Goal: Book appointment/travel/reservation

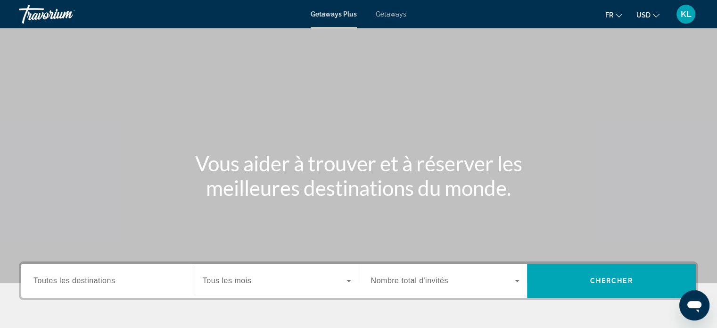
scroll to position [86, 0]
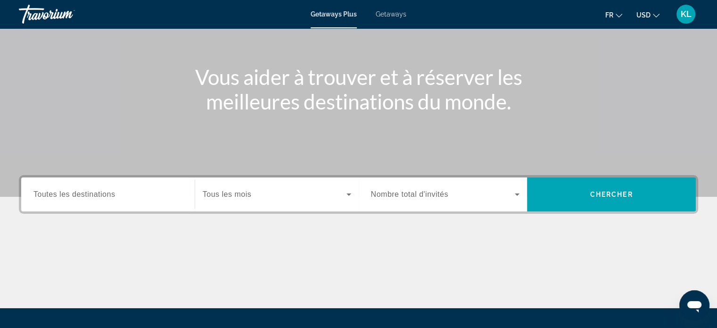
click at [517, 196] on icon "Search widget" at bounding box center [516, 194] width 11 height 11
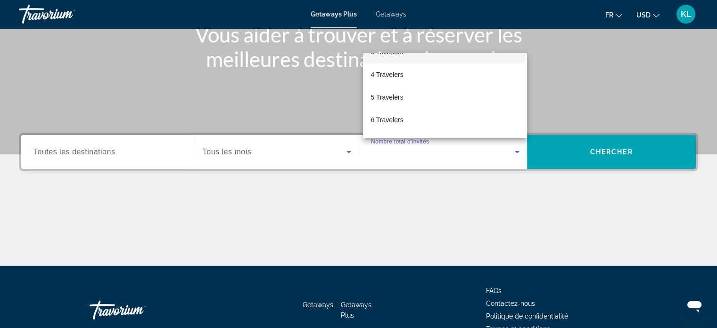
scroll to position [61, 0]
click at [411, 98] on mat-option "5 Travelers" at bounding box center [445, 97] width 164 height 23
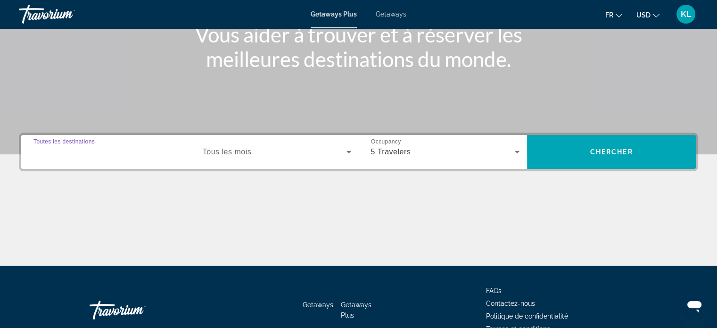
click at [147, 151] on input "Destination Toutes les destinations" at bounding box center [107, 152] width 149 height 11
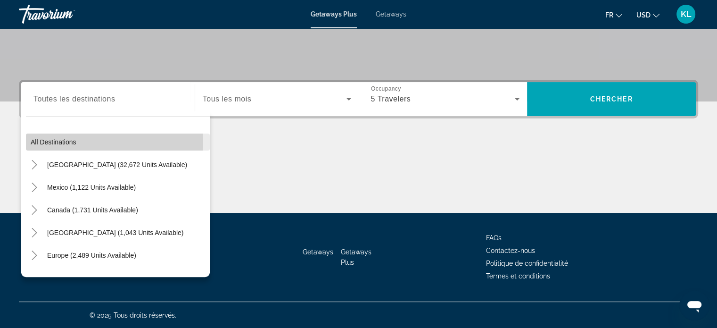
click at [104, 142] on span "Search widget" at bounding box center [118, 142] width 184 height 23
type input "**********"
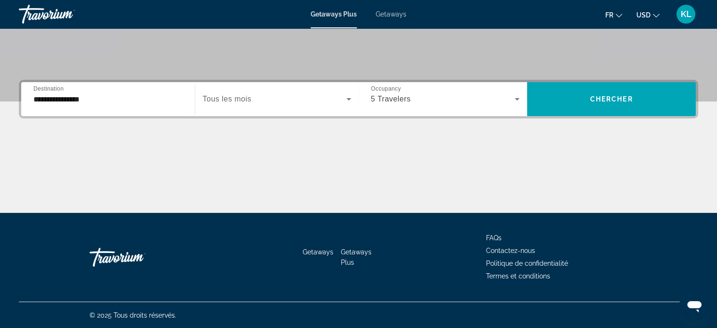
click at [236, 102] on span "Tous les mois" at bounding box center [227, 99] width 49 height 8
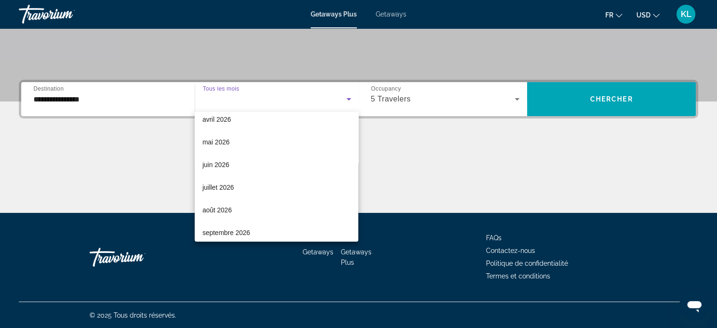
scroll to position [194, 0]
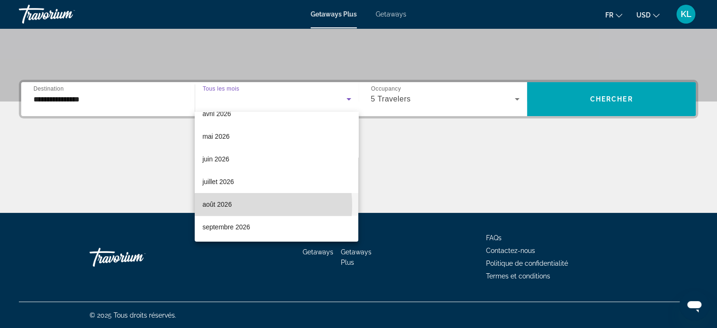
click at [237, 205] on mat-option "août 2026" at bounding box center [277, 204] width 164 height 23
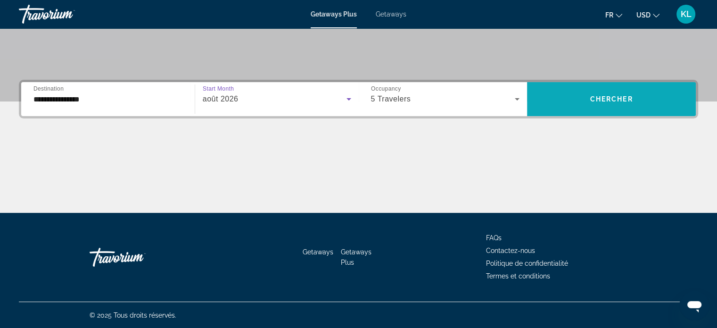
click at [602, 101] on span "Chercher" at bounding box center [611, 99] width 43 height 8
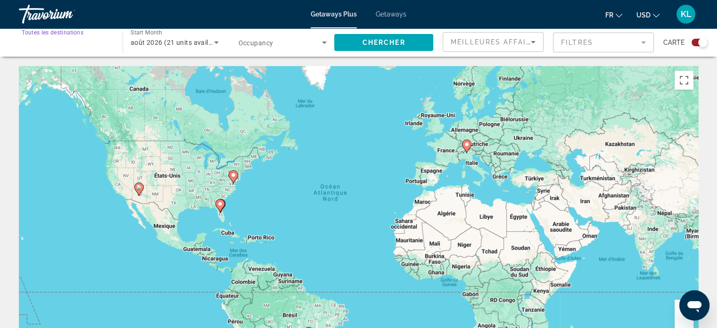
click at [102, 41] on input "Destination Toutes les destinations" at bounding box center [66, 42] width 89 height 11
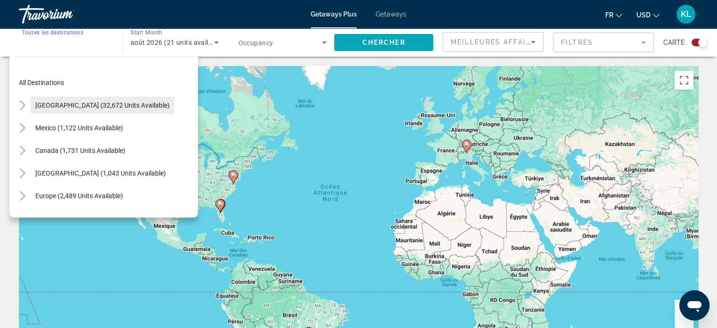
click at [80, 103] on span "United States (32,672 units available)" at bounding box center [102, 105] width 134 height 8
type input "**********"
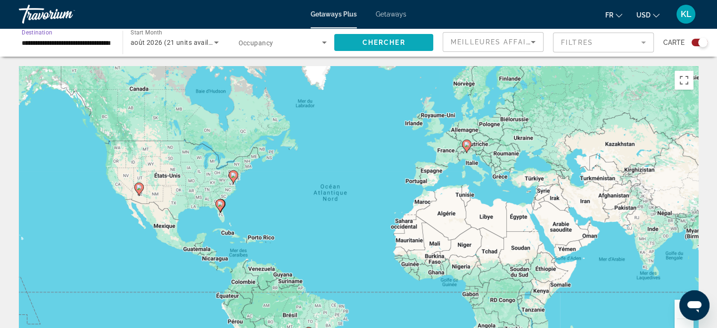
click at [380, 45] on span "Chercher" at bounding box center [383, 43] width 43 height 8
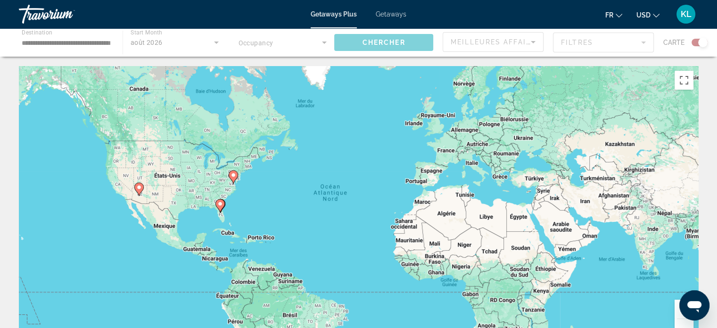
click at [658, 15] on icon "Change currency" at bounding box center [656, 16] width 7 height 4
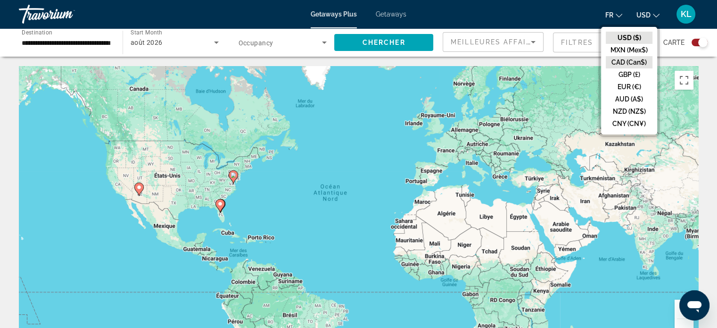
click at [628, 60] on button "CAD (Can$)" at bounding box center [629, 62] width 47 height 12
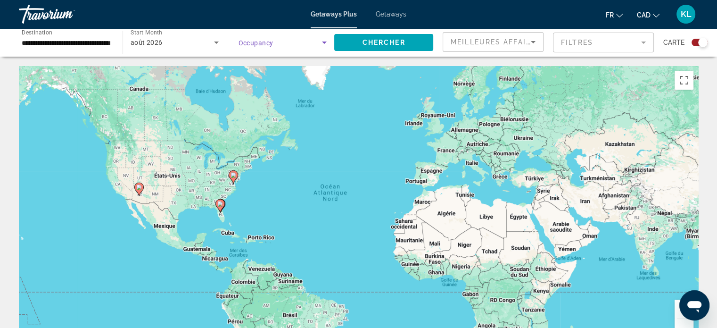
click at [328, 42] on icon "Search widget" at bounding box center [324, 42] width 11 height 11
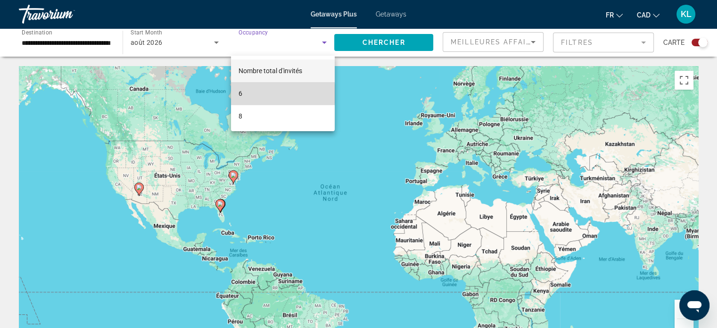
click at [257, 94] on mat-option "6" at bounding box center [283, 93] width 104 height 23
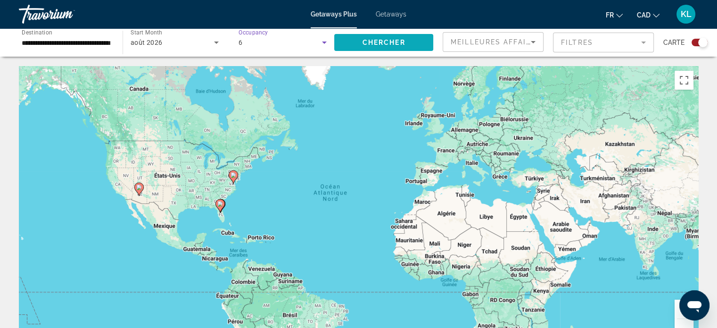
click at [381, 37] on span "Search widget" at bounding box center [383, 42] width 99 height 23
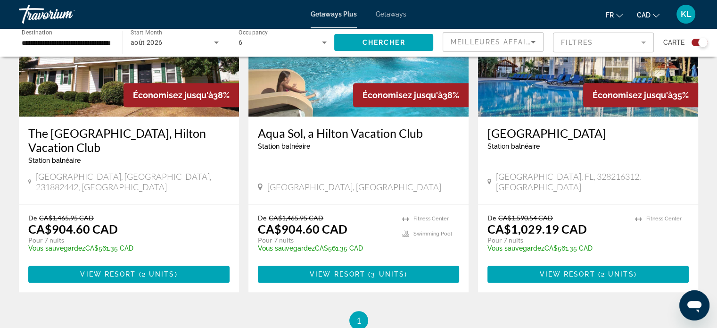
scroll to position [724, 0]
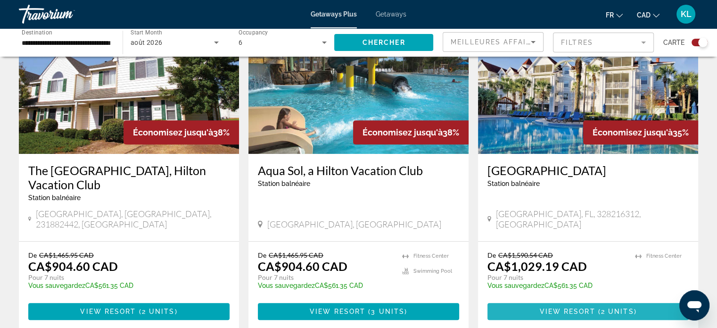
click at [571, 307] on span "View Resort" at bounding box center [567, 311] width 56 height 8
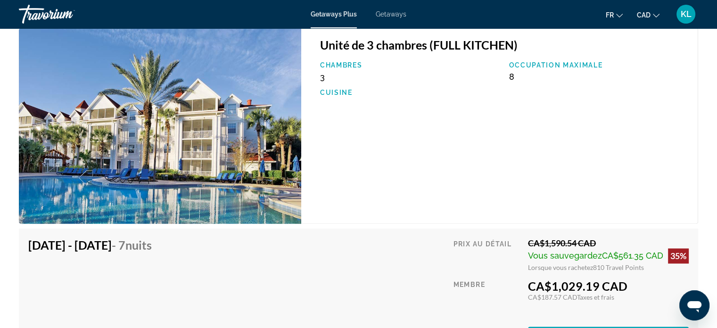
scroll to position [1494, 0]
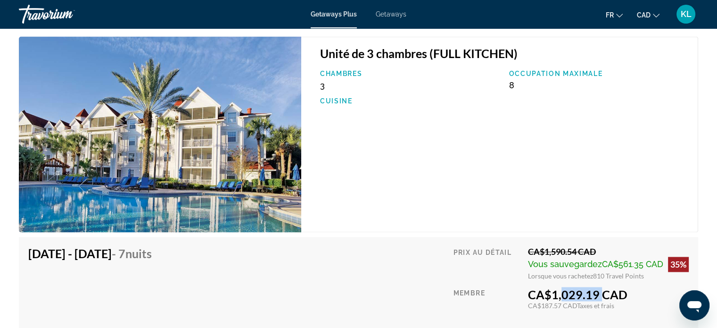
drag, startPoint x: 554, startPoint y: 292, endPoint x: 594, endPoint y: 292, distance: 39.6
click at [594, 292] on div "CA$1,029.19 CAD" at bounding box center [608, 294] width 161 height 14
drag, startPoint x: 592, startPoint y: 275, endPoint x: 606, endPoint y: 275, distance: 14.1
click at [606, 275] on span "810 Travel Points" at bounding box center [618, 275] width 51 height 8
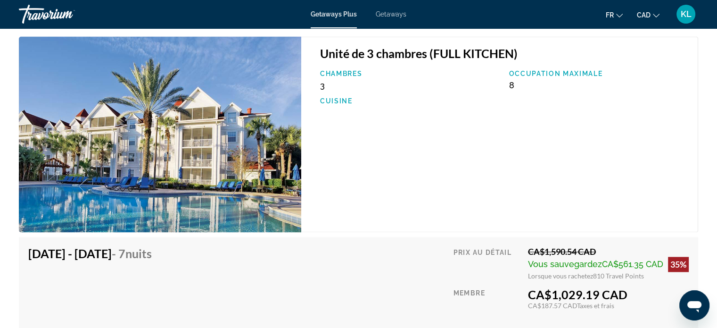
click at [419, 267] on div "Aug 28, 2026 - Sep 4, 2026 - 7 nuits Le prix comprend l'hébergement uniquement …" at bounding box center [358, 299] width 660 height 106
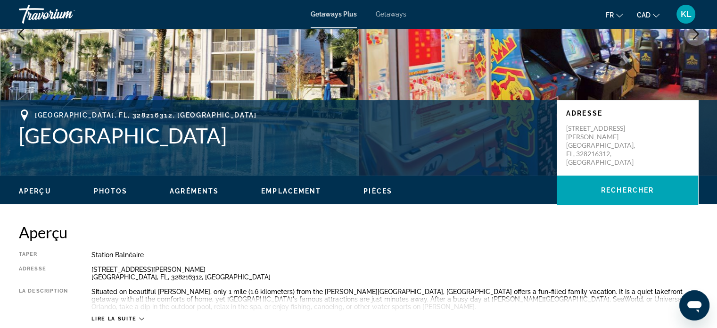
scroll to position [0, 0]
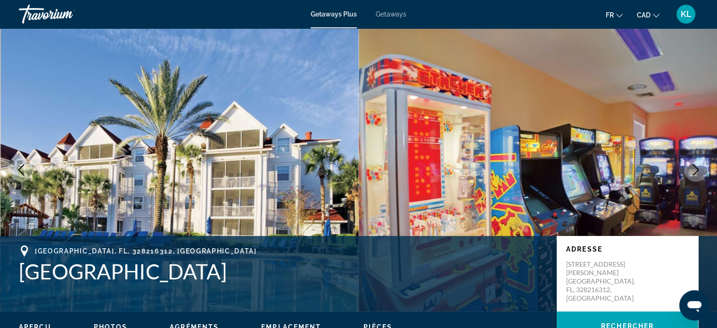
click at [339, 12] on span "Getaways Plus" at bounding box center [334, 14] width 46 height 8
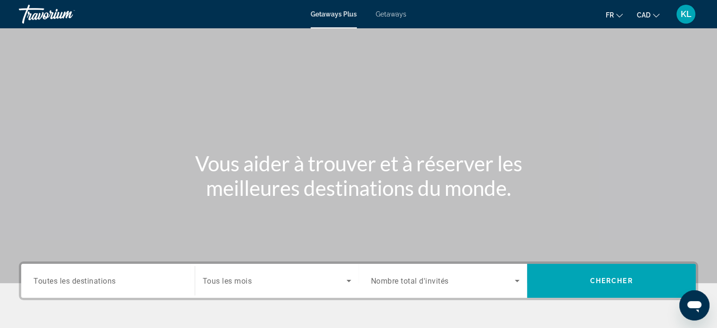
click at [402, 16] on span "Getaways" at bounding box center [391, 14] width 31 height 8
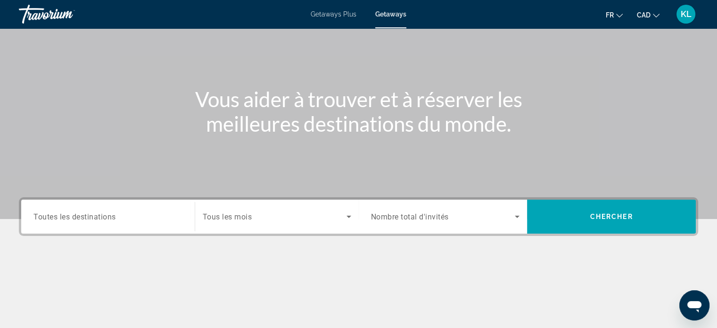
click at [151, 209] on div "Search widget" at bounding box center [107, 216] width 149 height 27
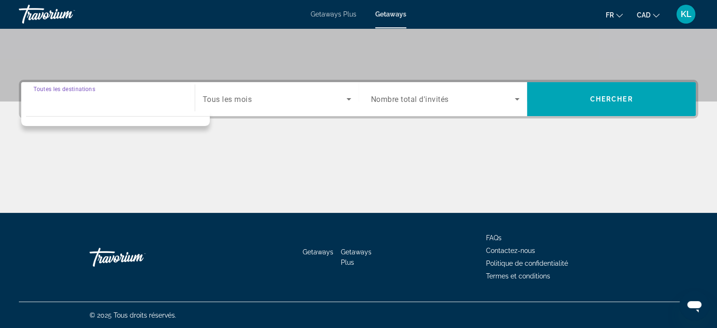
click at [150, 99] on input "Destination Toutes les destinations" at bounding box center [107, 99] width 149 height 11
click at [282, 105] on div "Search widget" at bounding box center [277, 99] width 148 height 26
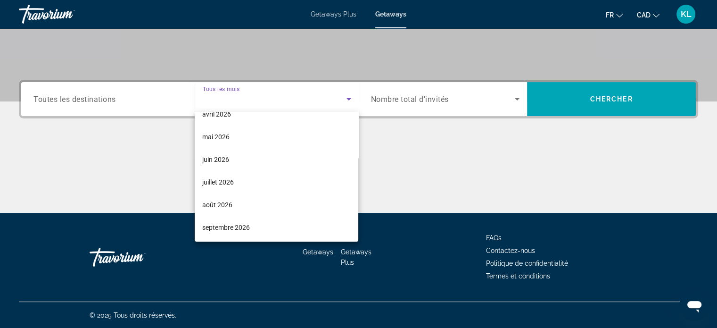
scroll to position [194, 0]
click at [265, 186] on mat-option "juillet 2026" at bounding box center [277, 181] width 164 height 23
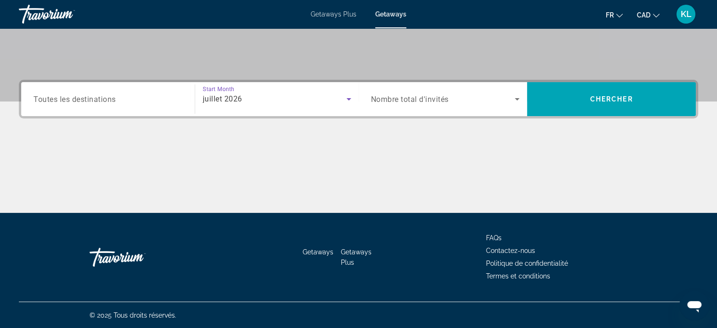
click at [249, 99] on div "juillet 2026" at bounding box center [275, 98] width 144 height 11
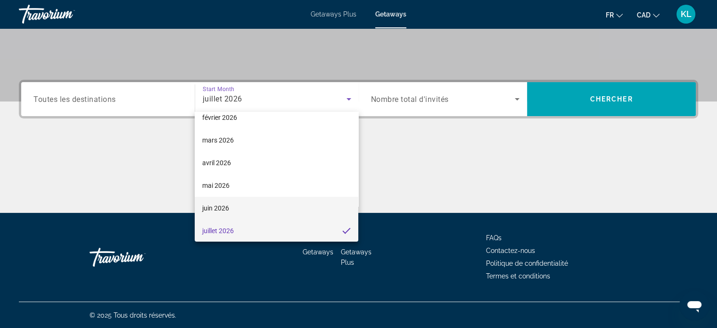
scroll to position [181, 0]
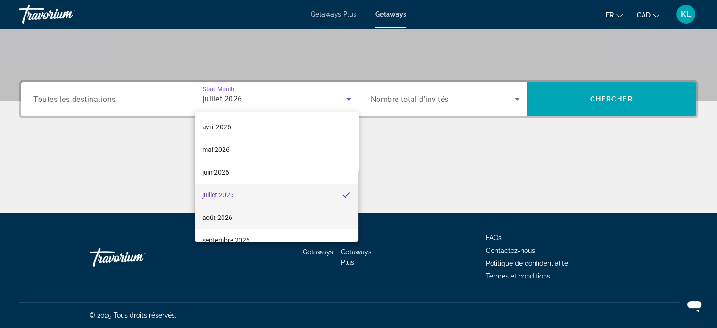
click at [244, 216] on mat-option "août 2026" at bounding box center [277, 217] width 164 height 23
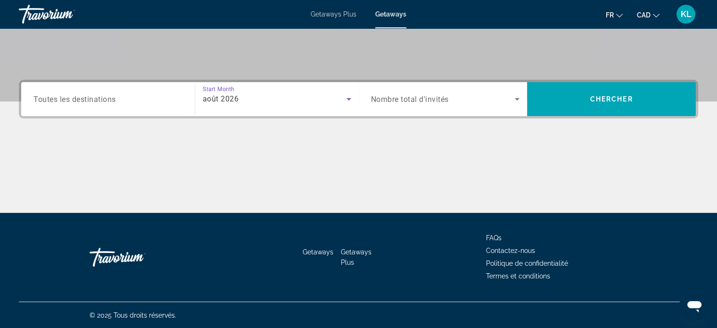
click at [407, 100] on span "Nombre total d'invités" at bounding box center [410, 99] width 78 height 9
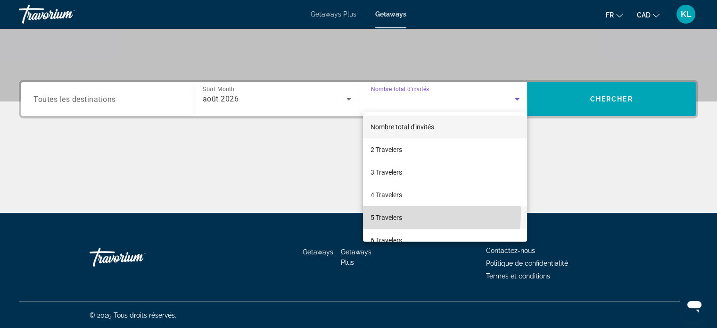
click at [396, 213] on span "5 Travelers" at bounding box center [386, 217] width 32 height 11
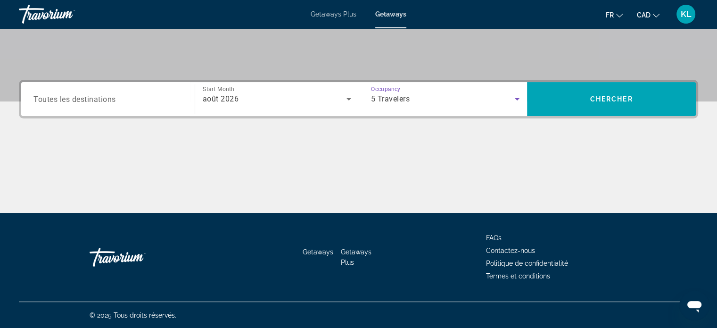
click at [137, 101] on input "Destination Toutes les destinations" at bounding box center [107, 99] width 149 height 11
click at [116, 113] on div "Search widget" at bounding box center [115, 118] width 189 height 15
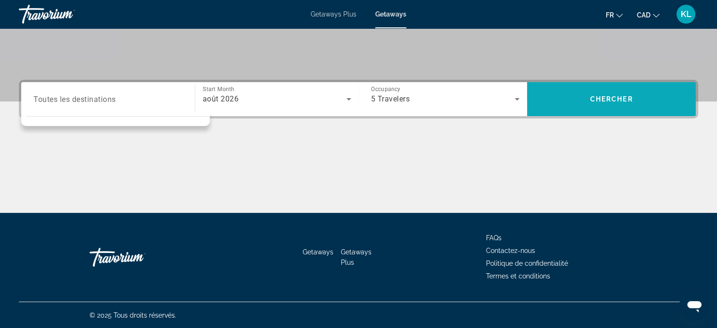
click at [608, 97] on span "Chercher" at bounding box center [611, 99] width 43 height 8
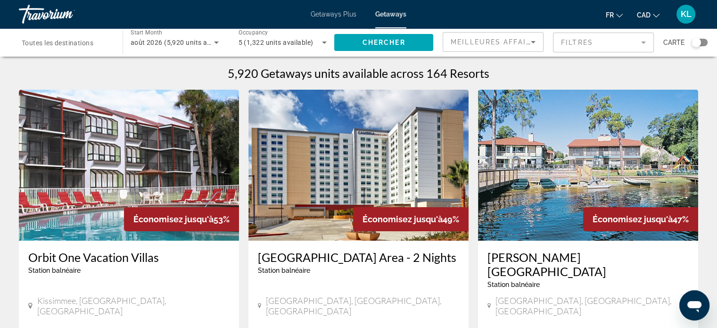
click at [243, 160] on app-weeks-search-item "Économisez jusqu'à 53% Orbit One Vacation Villas Station balnéaire - Ceci est u…" at bounding box center [129, 253] width 230 height 326
click at [61, 41] on span "Toutes les destinations" at bounding box center [58, 43] width 72 height 8
click at [61, 41] on input "Destination Toutes les destinations" at bounding box center [66, 42] width 89 height 11
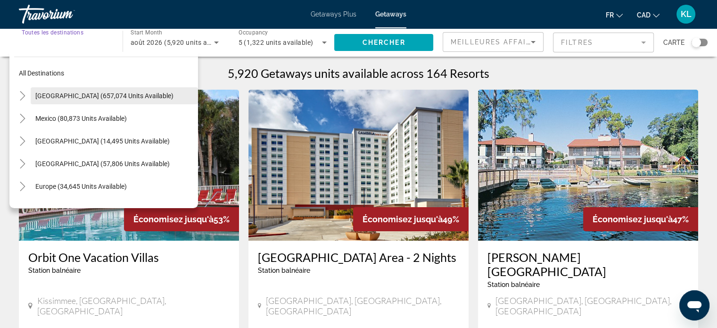
click at [70, 95] on span "[GEOGRAPHIC_DATA] (657,074 units available)" at bounding box center [104, 96] width 138 height 8
type input "**********"
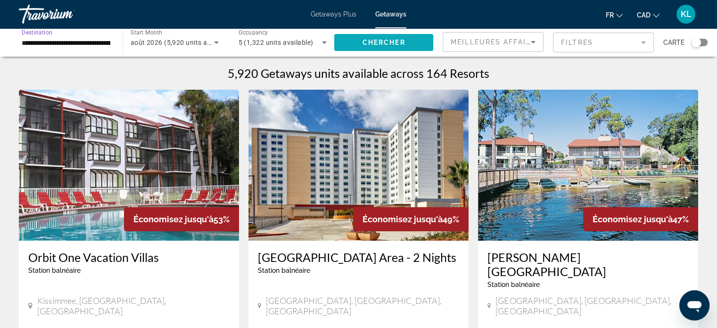
click at [368, 45] on span "Chercher" at bounding box center [383, 43] width 43 height 8
click at [697, 37] on div "Carte" at bounding box center [685, 42] width 44 height 21
click at [697, 43] on div "Search widget" at bounding box center [695, 42] width 9 height 9
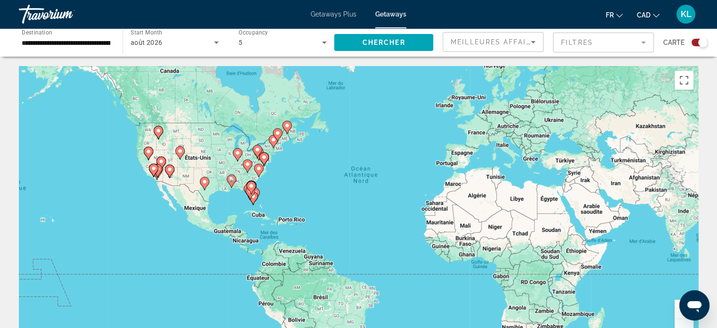
drag, startPoint x: 164, startPoint y: 123, endPoint x: 315, endPoint y: 167, distance: 157.2
click at [315, 167] on div "Pour activer le glissement du marqueur avec le clavier, appuyez sur Alt+Entrée.…" at bounding box center [358, 207] width 679 height 283
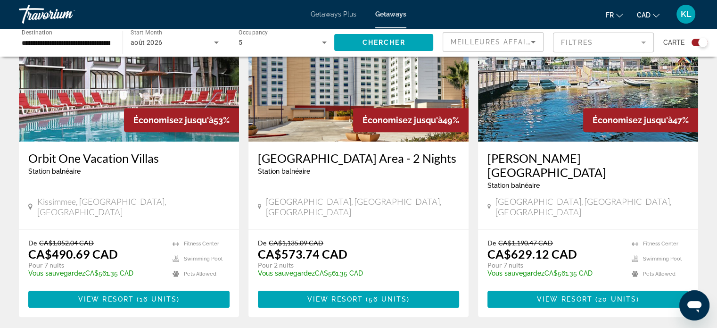
scroll to position [392, 0]
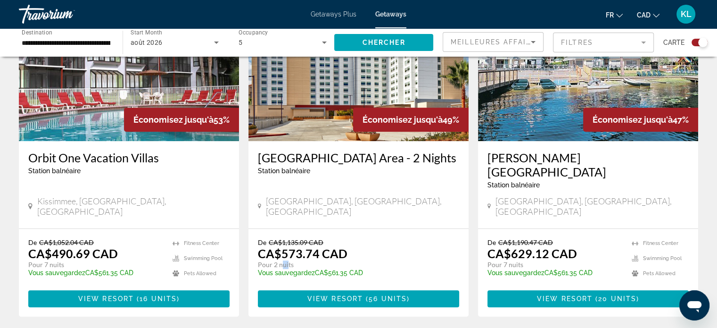
drag, startPoint x: 280, startPoint y: 254, endPoint x: 286, endPoint y: 254, distance: 6.6
click at [286, 260] on p "Pour 2 nuits" at bounding box center [354, 264] width 192 height 8
drag, startPoint x: 71, startPoint y: 254, endPoint x: 24, endPoint y: 254, distance: 46.7
click at [24, 254] on div "De CA$1,052.04 CAD CA$490.69 CAD Pour 7 nuits Vous sauvegardez CA$561.35 CAD te…" at bounding box center [129, 273] width 220 height 88
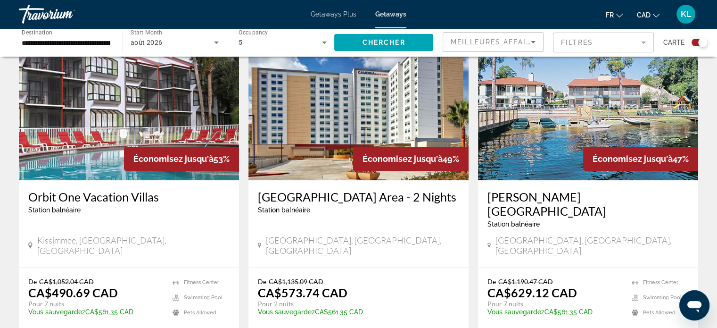
scroll to position [352, 0]
drag, startPoint x: 51, startPoint y: 281, endPoint x: 98, endPoint y: 281, distance: 47.1
click at [98, 286] on p "CA$490.69 CAD" at bounding box center [73, 293] width 90 height 14
click at [75, 286] on p "CA$490.69 CAD" at bounding box center [73, 293] width 90 height 14
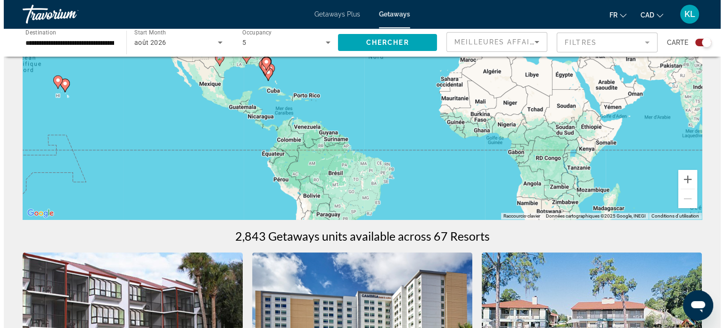
scroll to position [0, 0]
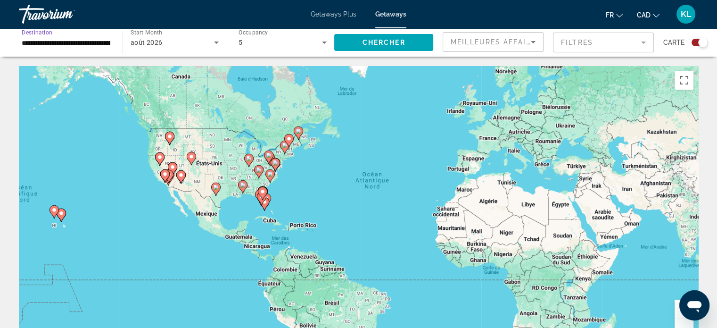
click at [83, 45] on input "**********" at bounding box center [66, 42] width 89 height 11
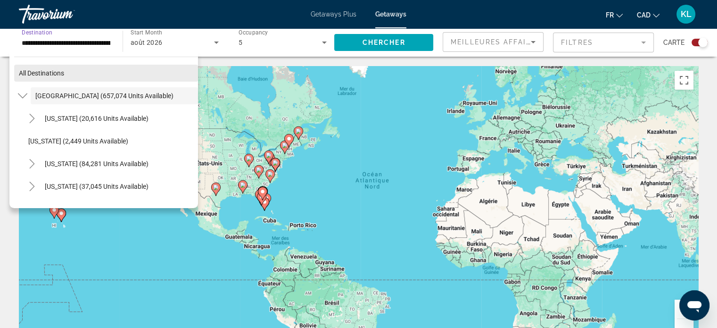
click at [45, 74] on span "All destinations" at bounding box center [41, 73] width 45 height 8
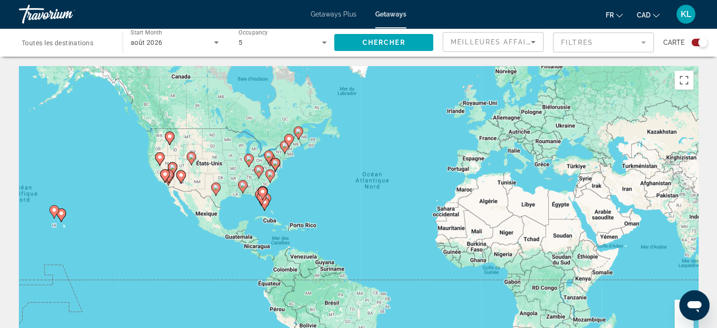
click at [61, 35] on div "Search widget" at bounding box center [66, 42] width 89 height 27
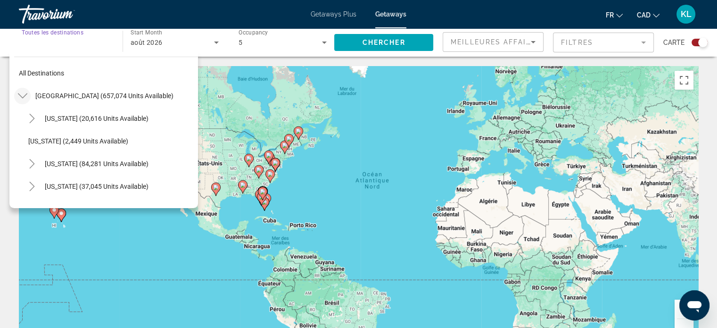
click at [25, 94] on icon "Toggle United States (657,074 units available)" at bounding box center [22, 95] width 9 height 9
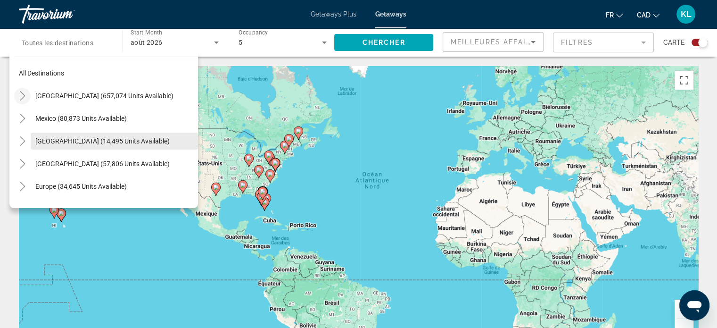
click at [54, 139] on span "[GEOGRAPHIC_DATA] (14,495 units available)" at bounding box center [102, 141] width 134 height 8
type input "**********"
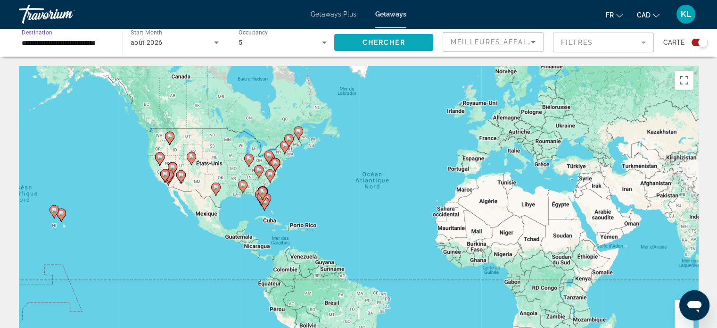
click at [380, 43] on span "Chercher" at bounding box center [383, 43] width 43 height 8
click at [381, 41] on span "Chercher" at bounding box center [383, 43] width 43 height 8
click at [707, 43] on div "Search widget" at bounding box center [702, 42] width 9 height 9
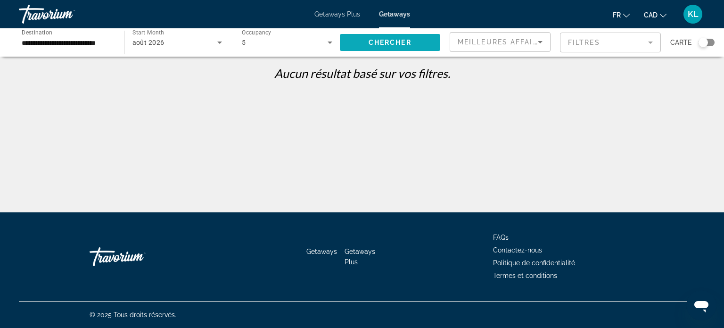
click at [370, 41] on span "Chercher" at bounding box center [390, 43] width 43 height 8
click at [74, 43] on input "**********" at bounding box center [67, 42] width 90 height 11
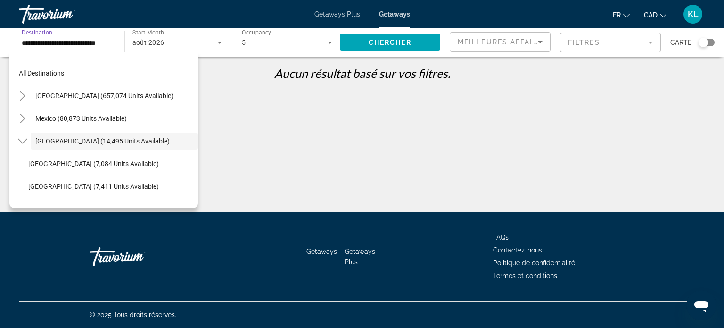
scroll to position [11, 0]
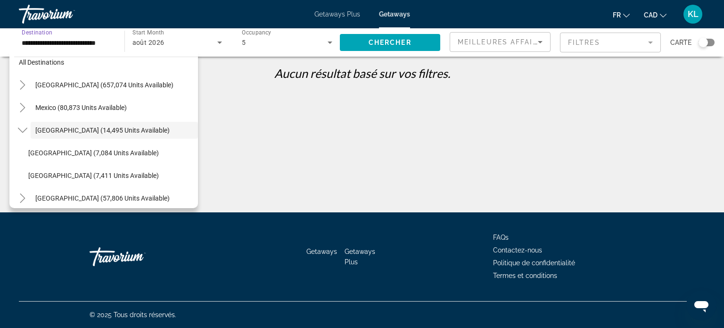
click at [265, 45] on div "5" at bounding box center [285, 42] width 86 height 11
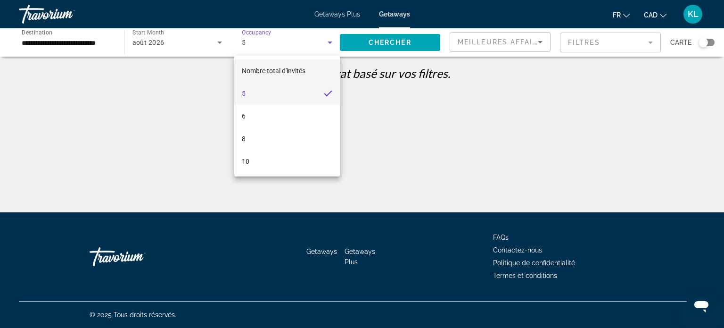
click at [269, 72] on span "Nombre total d'invités" at bounding box center [274, 71] width 64 height 8
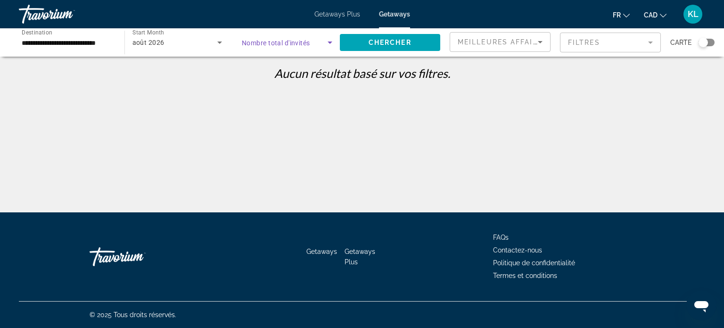
click at [297, 44] on span "Nombre total d'invités" at bounding box center [276, 43] width 68 height 8
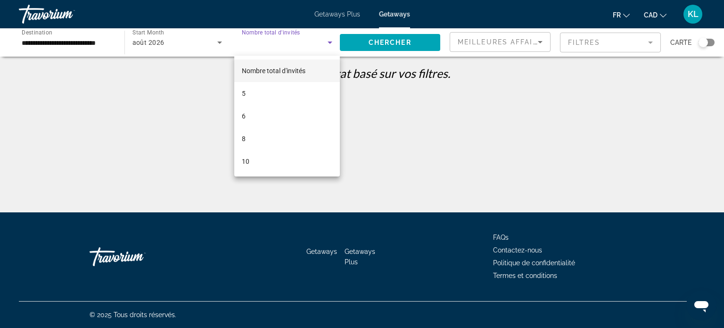
click at [331, 42] on div at bounding box center [362, 164] width 724 height 328
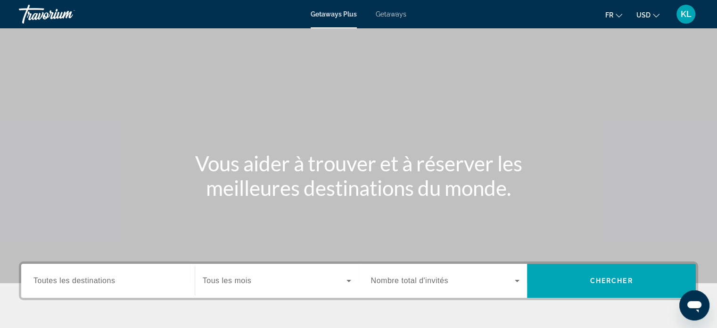
click at [394, 15] on span "Getaways" at bounding box center [391, 14] width 31 height 8
click at [655, 10] on button "USD USD ($) MXN (Mex$) CAD (Can$) GBP (£) EUR (€) AUD (A$) NZD (NZ$) CNY (CN¥)" at bounding box center [647, 15] width 23 height 14
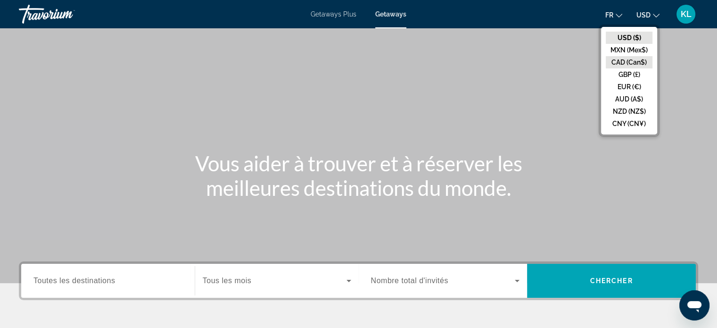
click at [622, 62] on button "CAD (Can$)" at bounding box center [629, 62] width 47 height 12
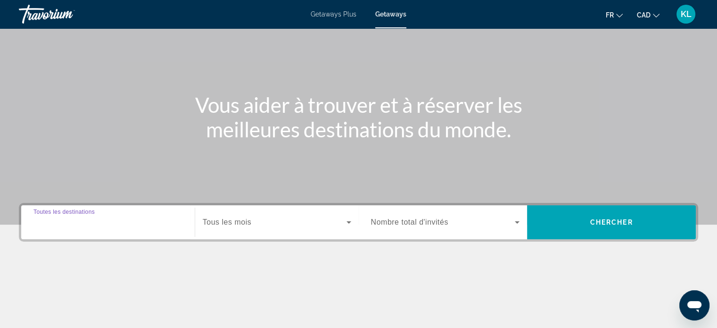
click at [85, 227] on input "Destination Toutes les destinations" at bounding box center [107, 222] width 149 height 11
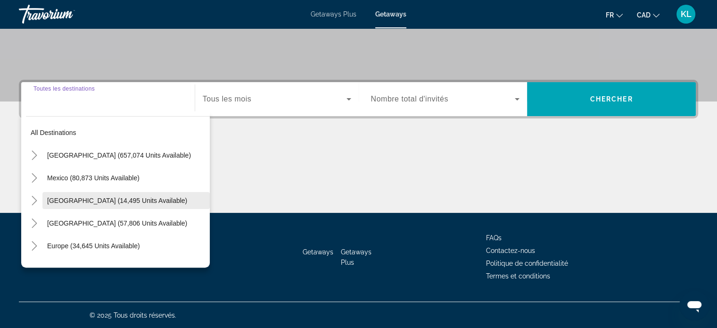
click at [72, 200] on span "[GEOGRAPHIC_DATA] (14,495 units available)" at bounding box center [117, 201] width 140 height 8
type input "**********"
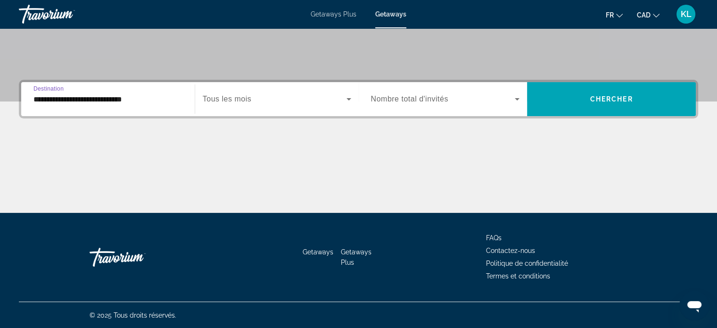
click at [241, 103] on label "Start Month Tous les mois" at bounding box center [227, 99] width 49 height 8
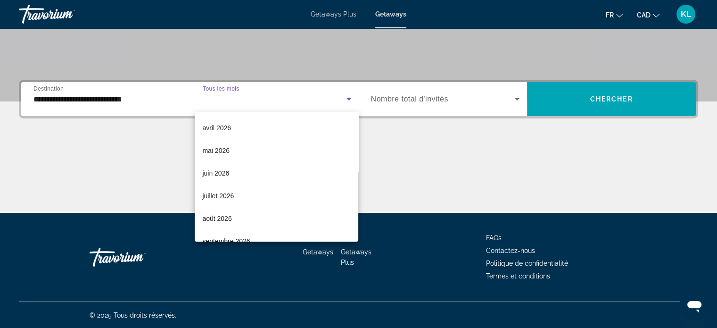
scroll to position [194, 0]
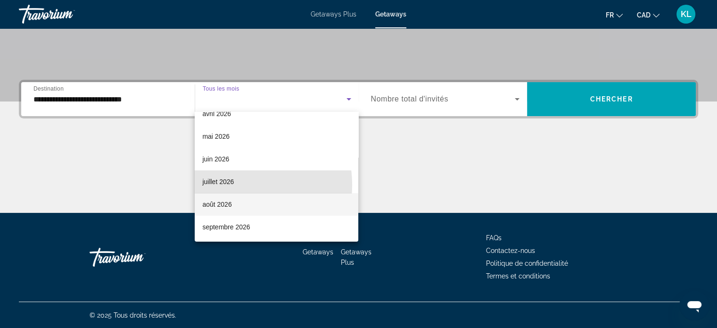
drag, startPoint x: 226, startPoint y: 184, endPoint x: 222, endPoint y: 198, distance: 14.1
click at [222, 198] on div "Tous les mois septembre 2025 octobre 2025 novembre 2025 décembre 2025 janvier 2…" at bounding box center [277, 177] width 164 height 130
click at [220, 206] on span "août 2026" at bounding box center [216, 203] width 29 height 11
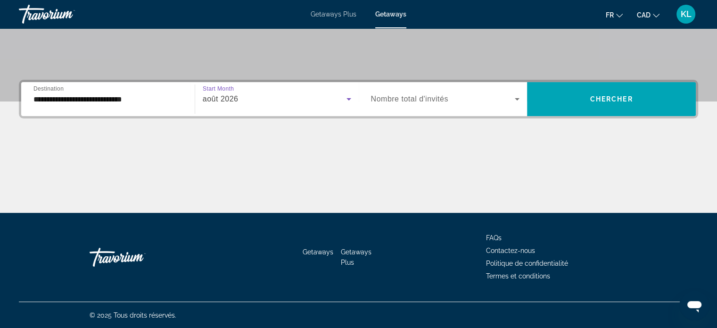
click at [409, 100] on span "Nombre total d'invités" at bounding box center [409, 99] width 77 height 8
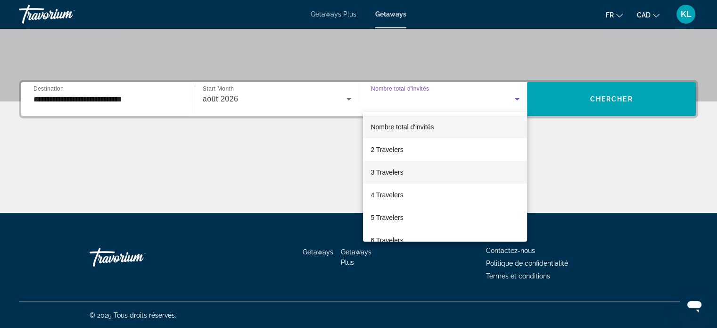
click at [396, 170] on span "3 Travelers" at bounding box center [386, 171] width 33 height 11
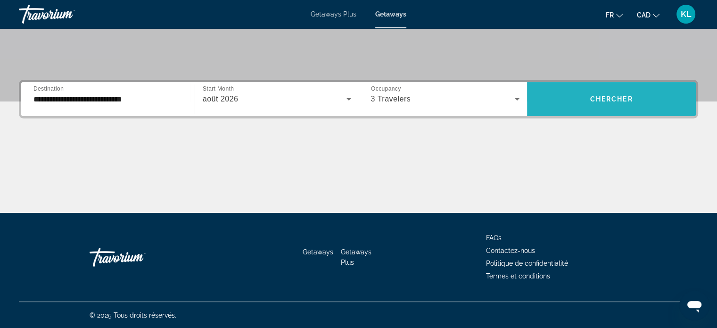
click at [628, 98] on span "Chercher" at bounding box center [611, 99] width 43 height 8
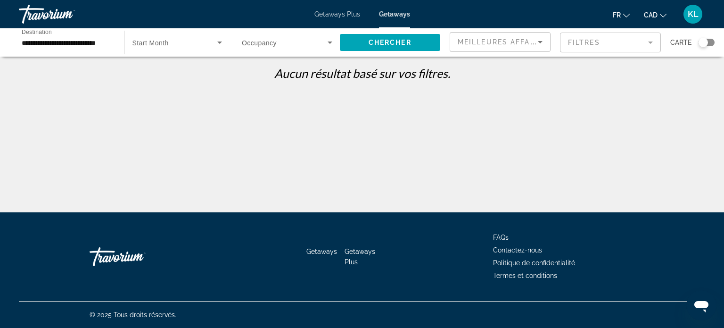
click at [285, 48] on span "Search widget" at bounding box center [285, 42] width 86 height 11
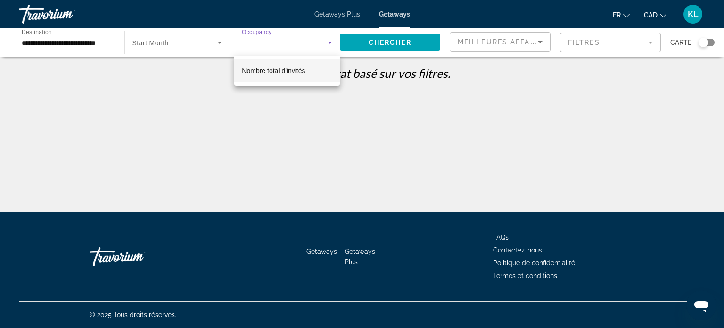
click at [356, 96] on div at bounding box center [362, 164] width 724 height 328
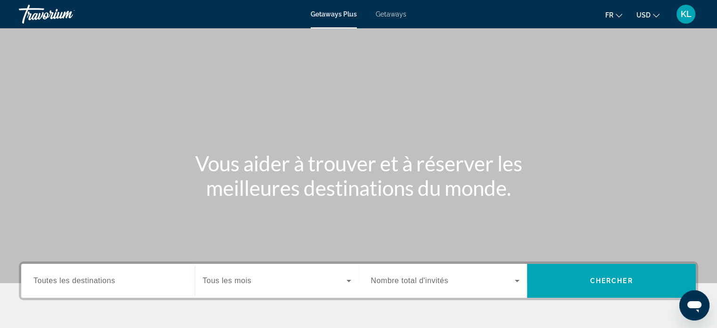
click at [390, 18] on link "Getaways" at bounding box center [391, 14] width 31 height 8
click at [652, 14] on button "USD USD ($) MXN (Mex$) CAD (Can$) GBP (£) EUR (€) AUD (A$) NZD (NZ$) CNY (CN¥)" at bounding box center [647, 15] width 23 height 14
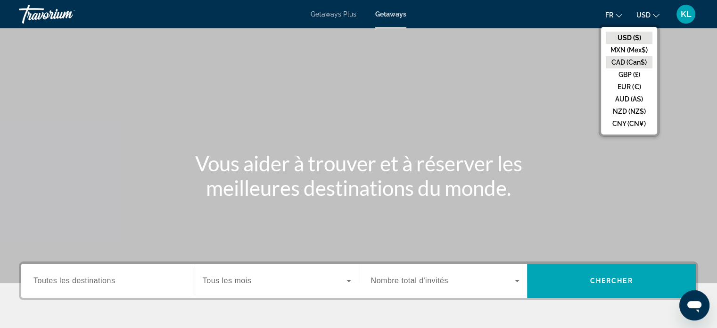
click at [619, 64] on button "CAD (Can$)" at bounding box center [629, 62] width 47 height 12
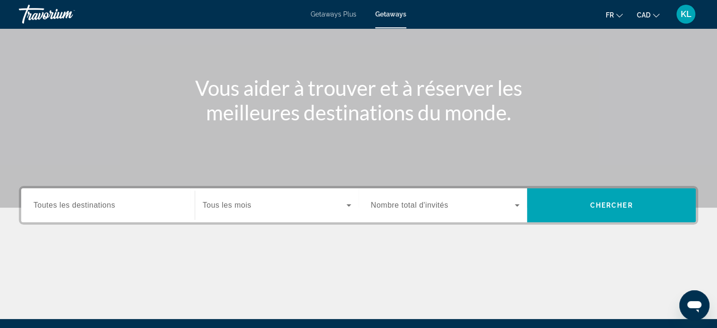
click at [163, 208] on input "Destination Toutes les destinations" at bounding box center [107, 205] width 149 height 11
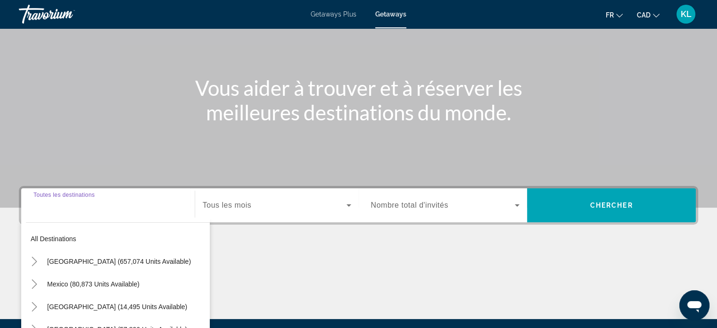
scroll to position [181, 0]
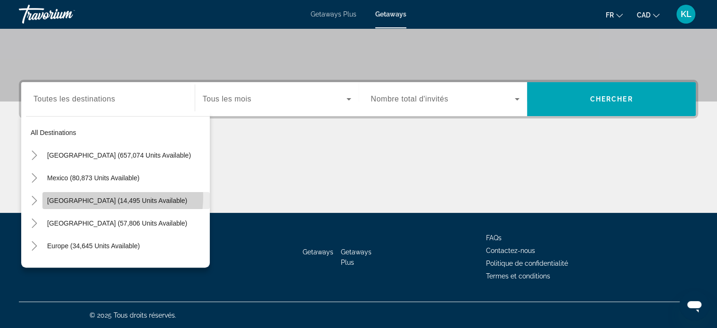
click at [90, 197] on span "[GEOGRAPHIC_DATA] (14,495 units available)" at bounding box center [117, 201] width 140 height 8
type input "**********"
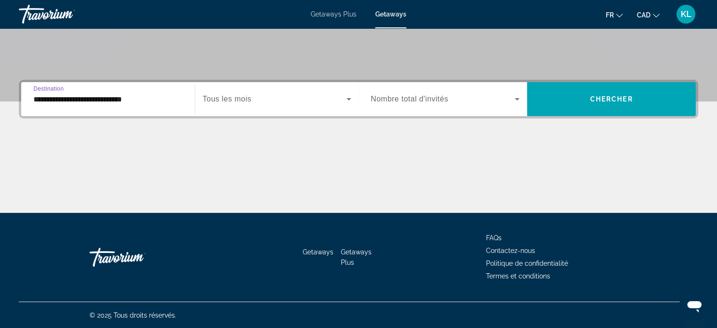
click at [278, 99] on span "Search widget" at bounding box center [275, 98] width 144 height 11
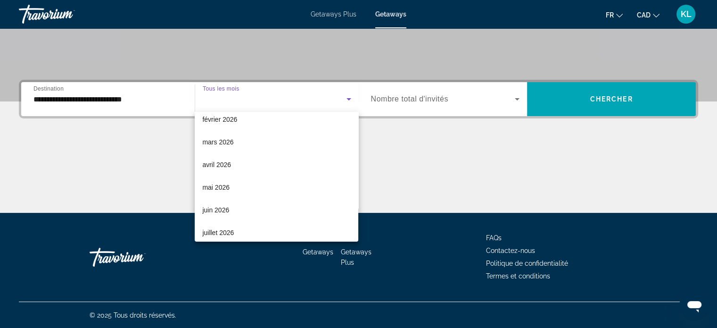
scroll to position [194, 0]
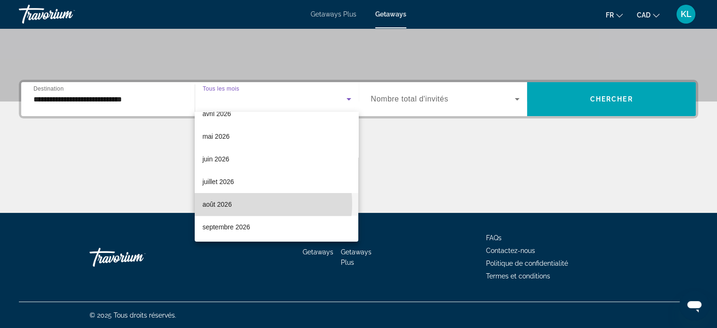
click at [243, 203] on mat-option "août 2026" at bounding box center [277, 204] width 164 height 23
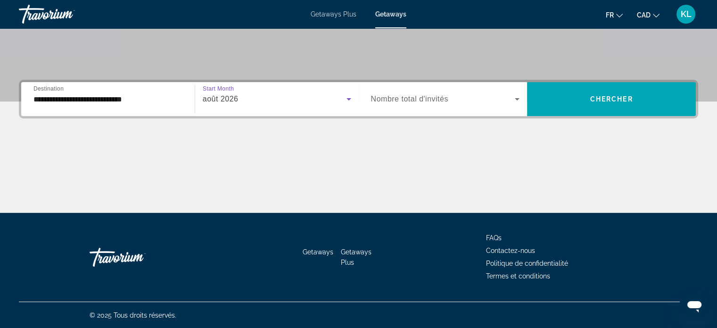
click at [452, 102] on span "Search widget" at bounding box center [443, 98] width 144 height 11
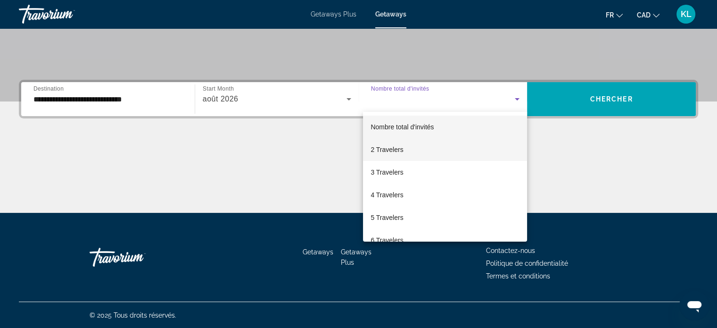
click at [407, 154] on mat-option "2 Travelers" at bounding box center [445, 149] width 164 height 23
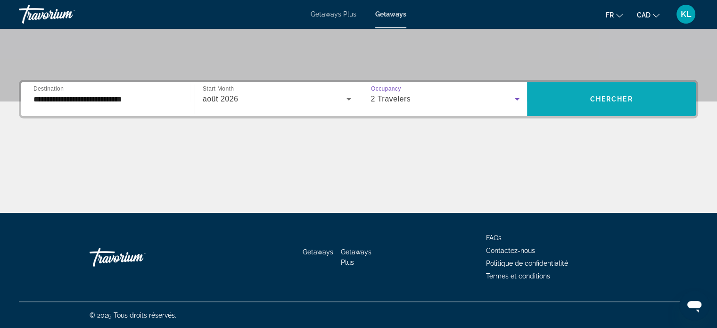
click at [610, 104] on span "Search widget" at bounding box center [611, 99] width 169 height 23
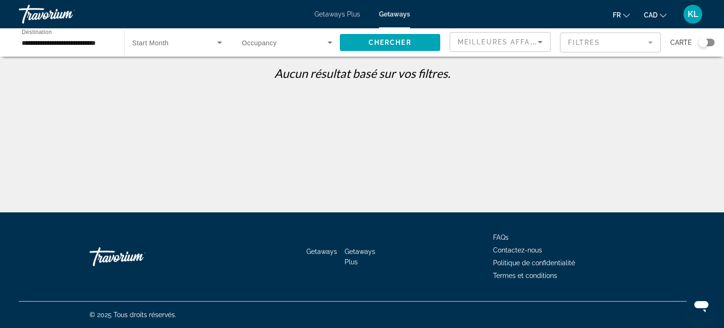
click at [74, 46] on input "**********" at bounding box center [67, 42] width 90 height 11
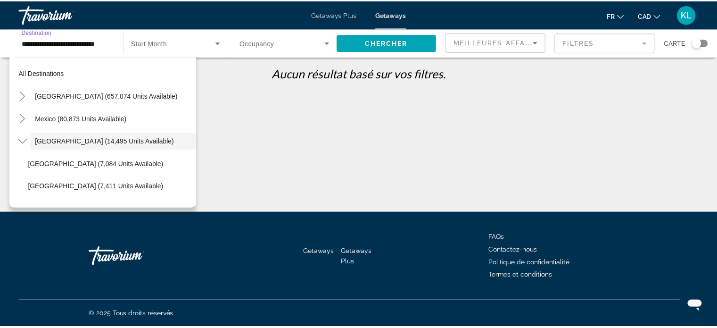
scroll to position [11, 0]
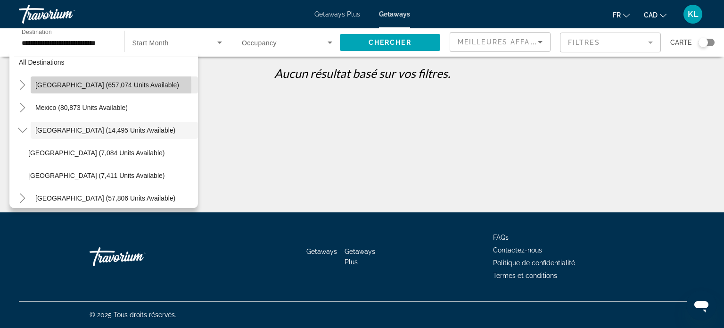
click at [60, 86] on span "[GEOGRAPHIC_DATA] (657,074 units available)" at bounding box center [107, 85] width 144 height 8
type input "**********"
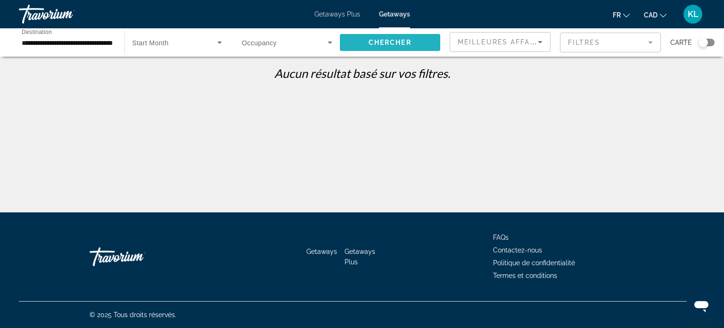
click at [396, 41] on span "Chercher" at bounding box center [390, 43] width 43 height 8
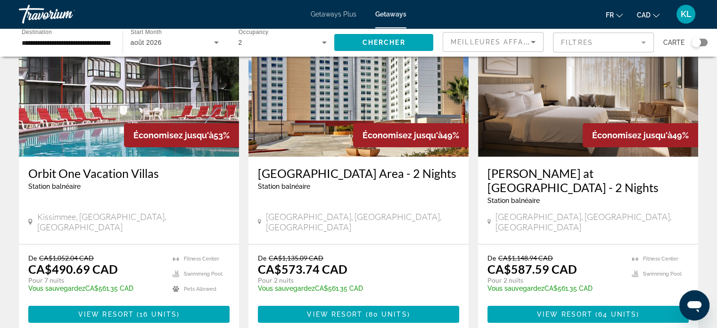
scroll to position [84, 0]
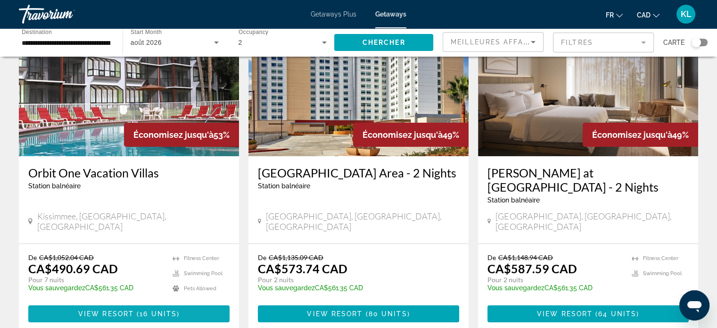
click at [129, 310] on span "View Resort" at bounding box center [106, 314] width 56 height 8
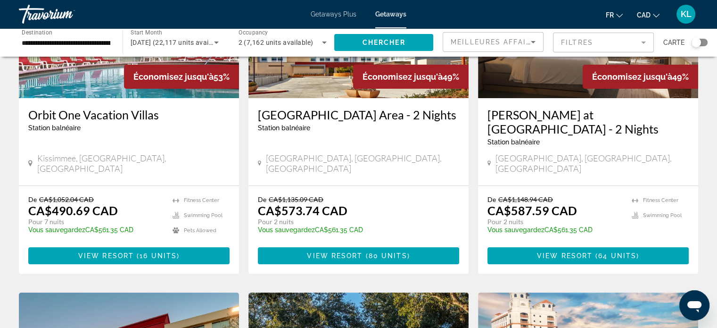
scroll to position [110, 0]
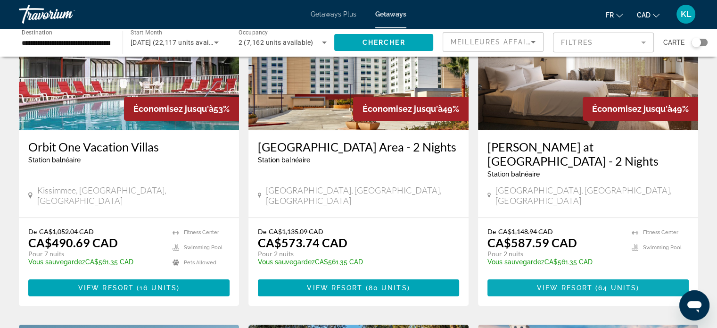
click at [563, 284] on span "View Resort" at bounding box center [565, 288] width 56 height 8
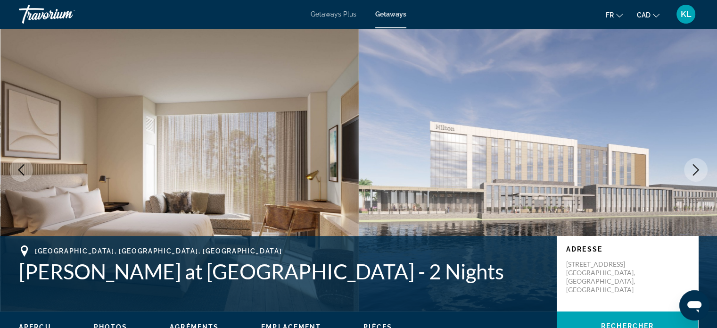
click at [391, 14] on span "Getaways" at bounding box center [390, 14] width 31 height 8
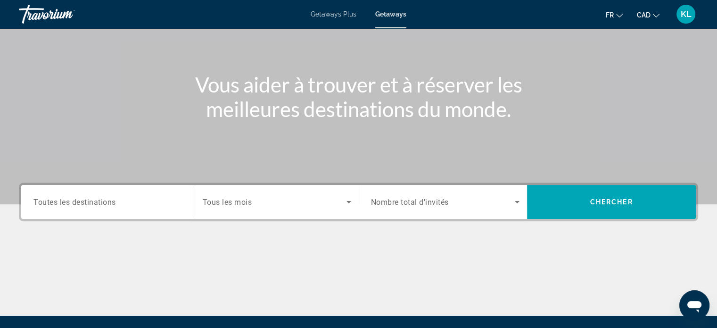
scroll to position [79, 0]
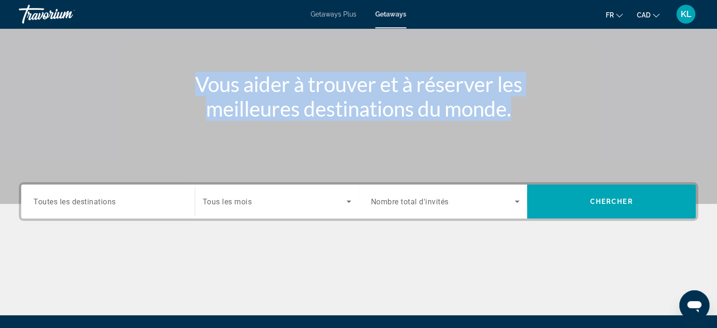
drag, startPoint x: 197, startPoint y: 84, endPoint x: 535, endPoint y: 116, distance: 338.6
click at [535, 116] on h1 "Vous aider à trouver et à réserver les meilleures destinations du monde." at bounding box center [359, 96] width 354 height 49
click at [532, 112] on h1 "Vous aider à trouver et à réserver les meilleures destinations du monde." at bounding box center [359, 96] width 354 height 49
drag, startPoint x: 514, startPoint y: 109, endPoint x: 192, endPoint y: 85, distance: 322.4
click at [192, 85] on h1 "Vous aider à trouver et à réserver les meilleures destinations du monde." at bounding box center [359, 96] width 354 height 49
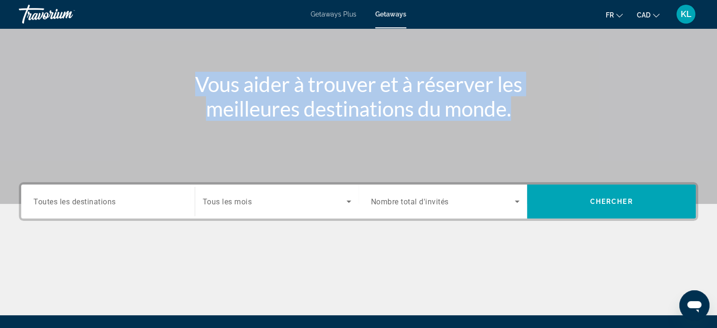
click at [539, 109] on div "Vous aider à trouver et à réserver les meilleures destinations du monde." at bounding box center [358, 96] width 717 height 49
